Goal: Find specific page/section: Find specific page/section

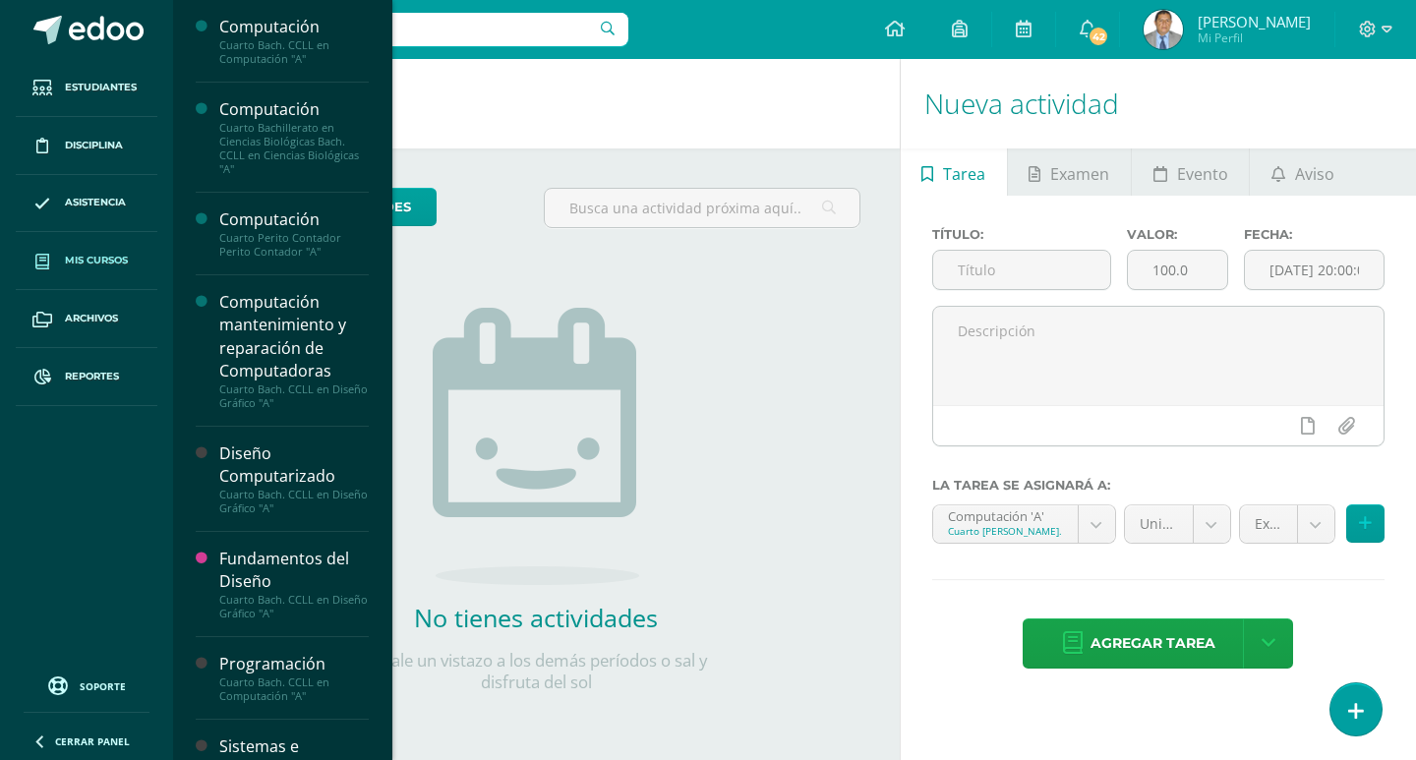
click at [72, 256] on span "Mis cursos" at bounding box center [96, 261] width 63 height 16
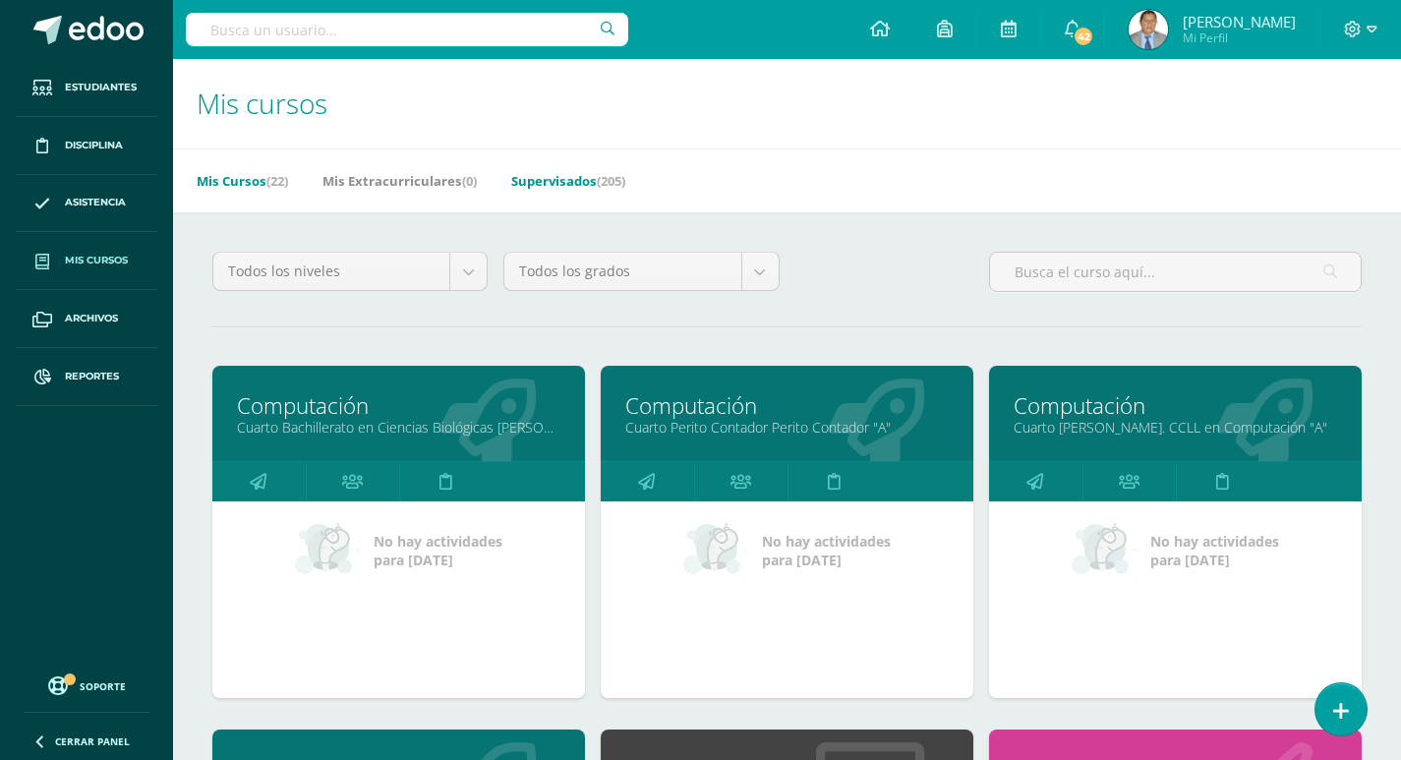
click at [597, 174] on link "Supervisados (205)" at bounding box center [568, 180] width 114 height 31
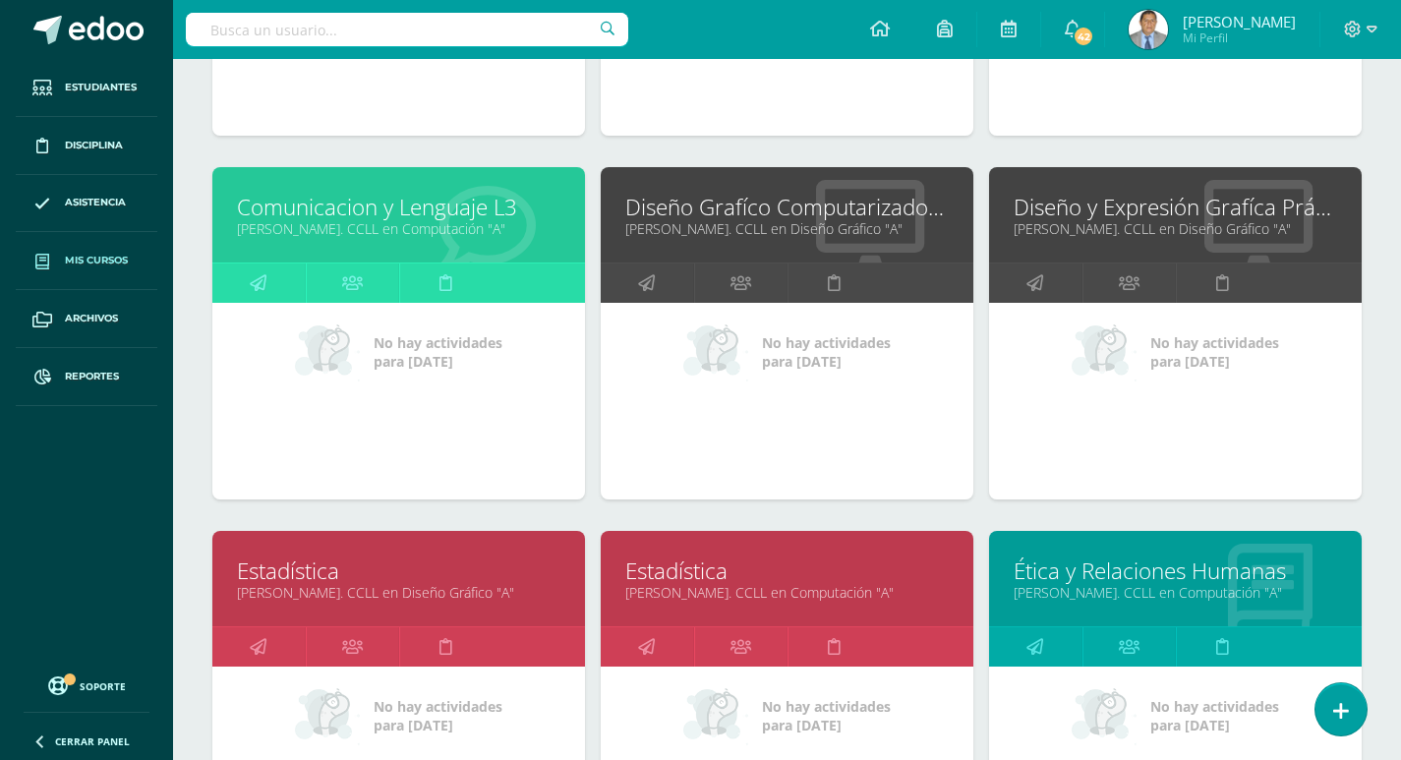
scroll to position [2591, 0]
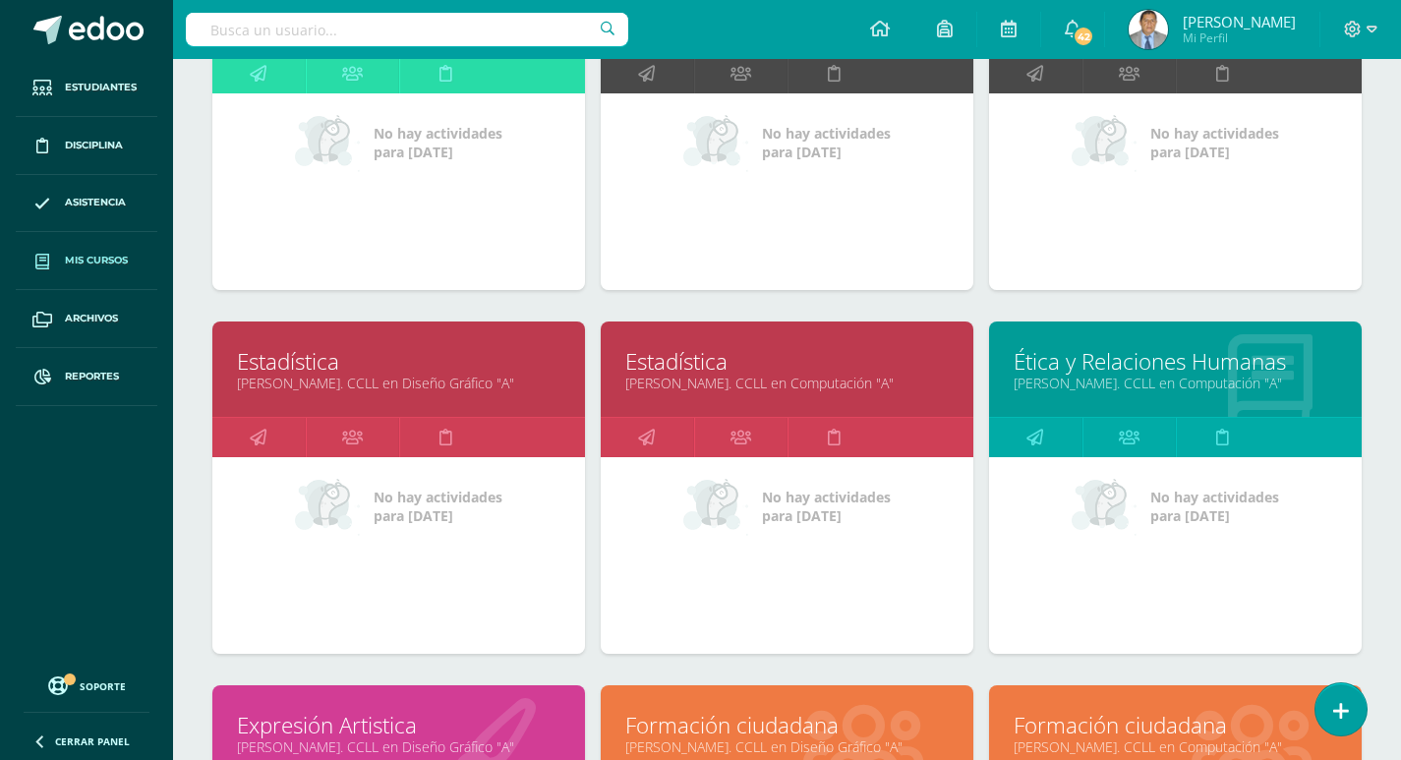
click at [744, 383] on link "Quinto Bach. CCLL en Computación "A"" at bounding box center [786, 383] width 323 height 19
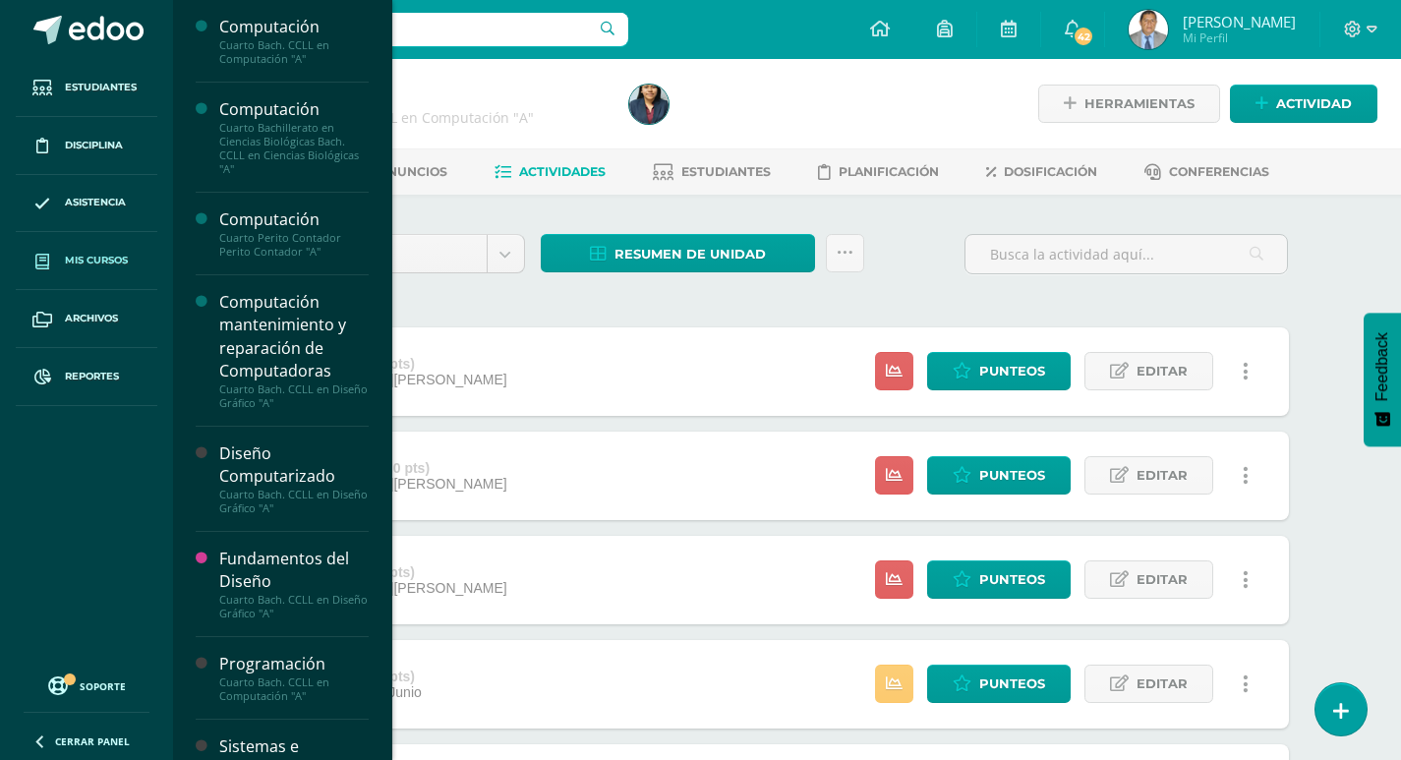
click at [66, 253] on span "Mis cursos" at bounding box center [96, 261] width 63 height 16
